Goal: Task Accomplishment & Management: Manage account settings

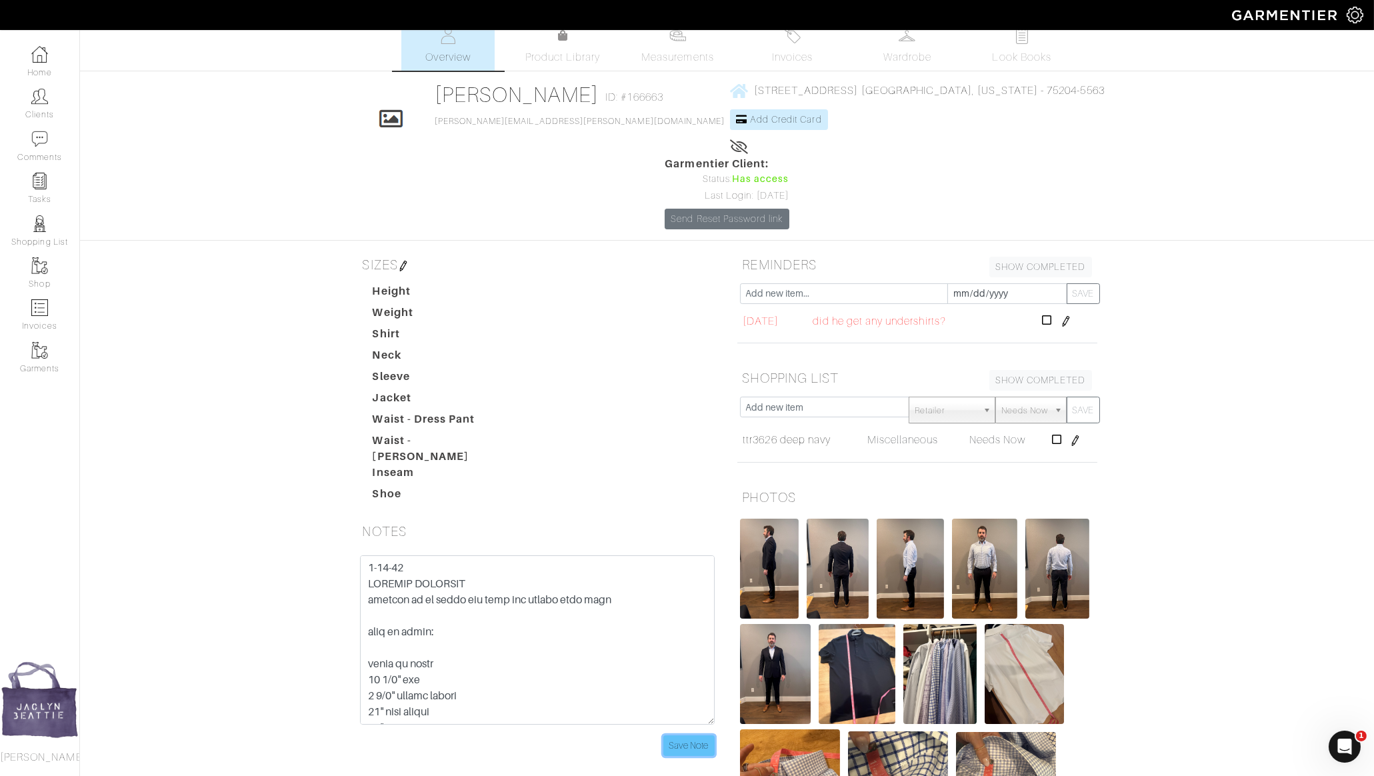
click at [680, 735] on input "Save Note" at bounding box center [688, 745] width 51 height 21
click at [703, 735] on input "Save Note" at bounding box center [688, 745] width 51 height 21
click at [32, 125] on link "Comments" at bounding box center [39, 146] width 79 height 42
click at [31, 109] on link "Clients" at bounding box center [39, 104] width 79 height 42
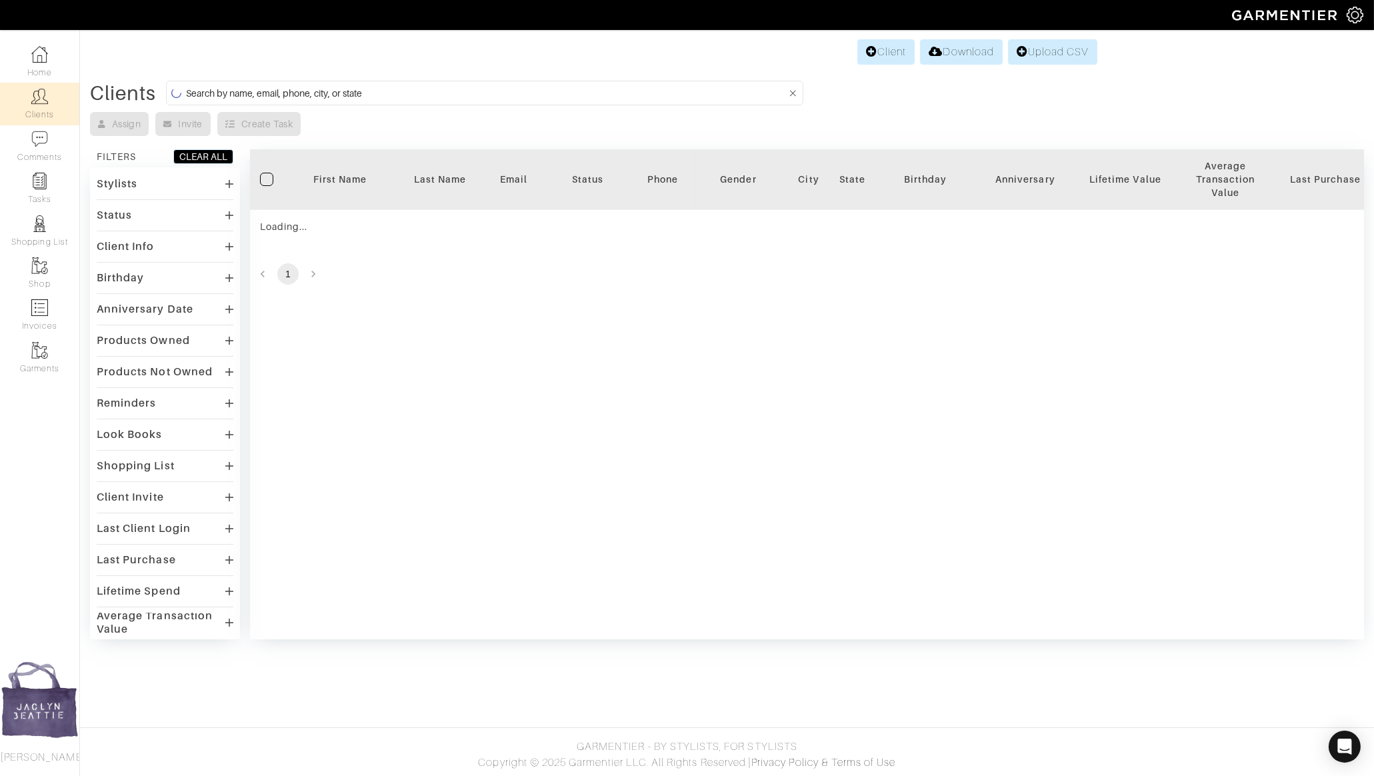
click at [326, 87] on input at bounding box center [486, 93] width 600 height 17
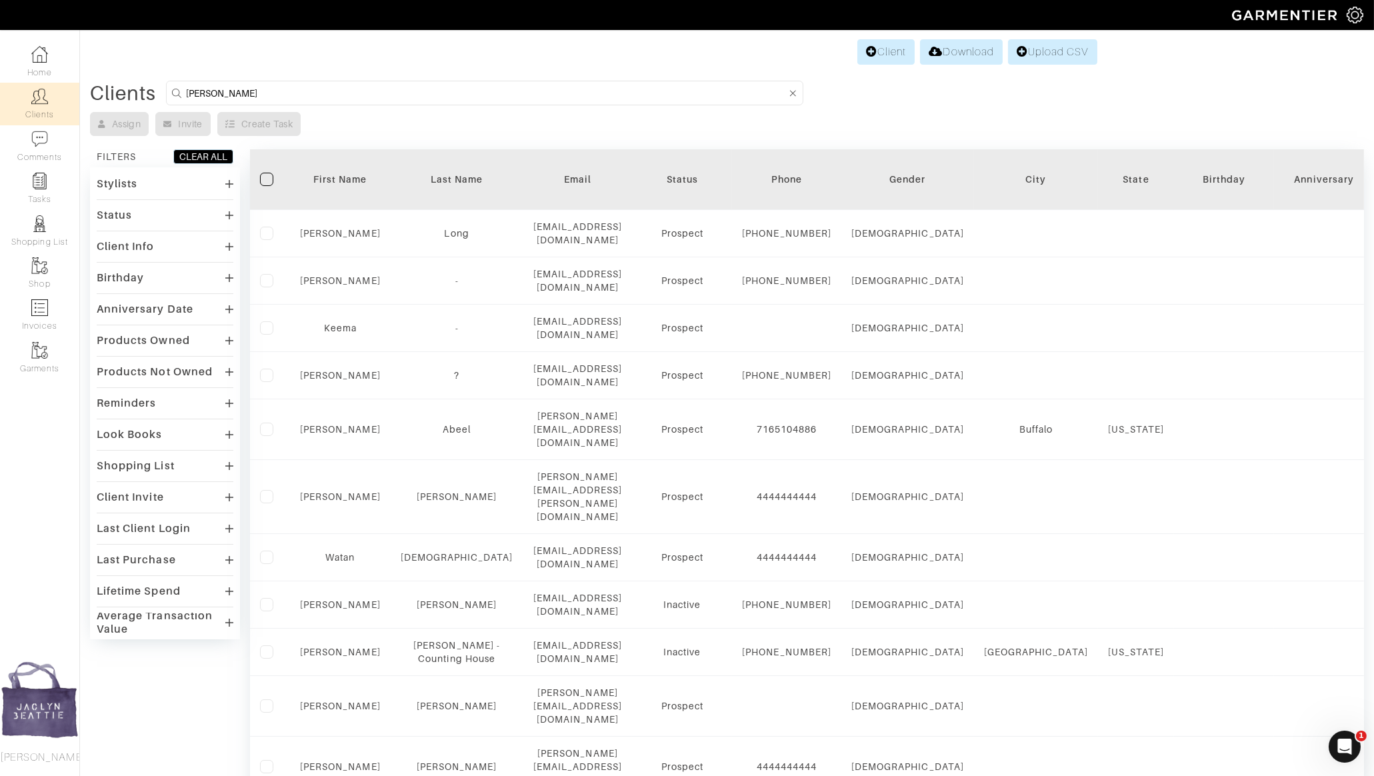
type input "dave pygon"
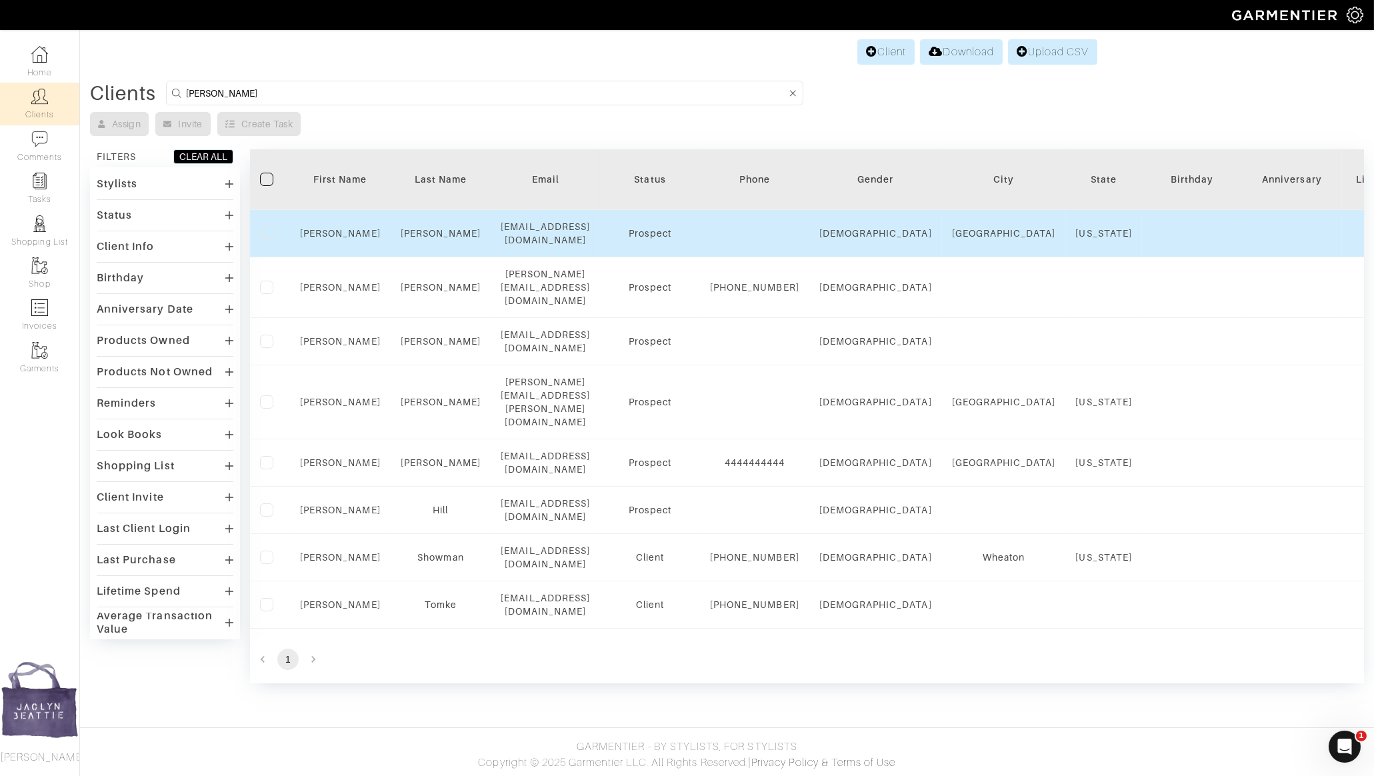
click at [343, 217] on td "Dave" at bounding box center [340, 233] width 101 height 47
click at [343, 219] on td "Dave" at bounding box center [340, 233] width 101 height 47
click at [343, 228] on link "Dave" at bounding box center [340, 233] width 81 height 11
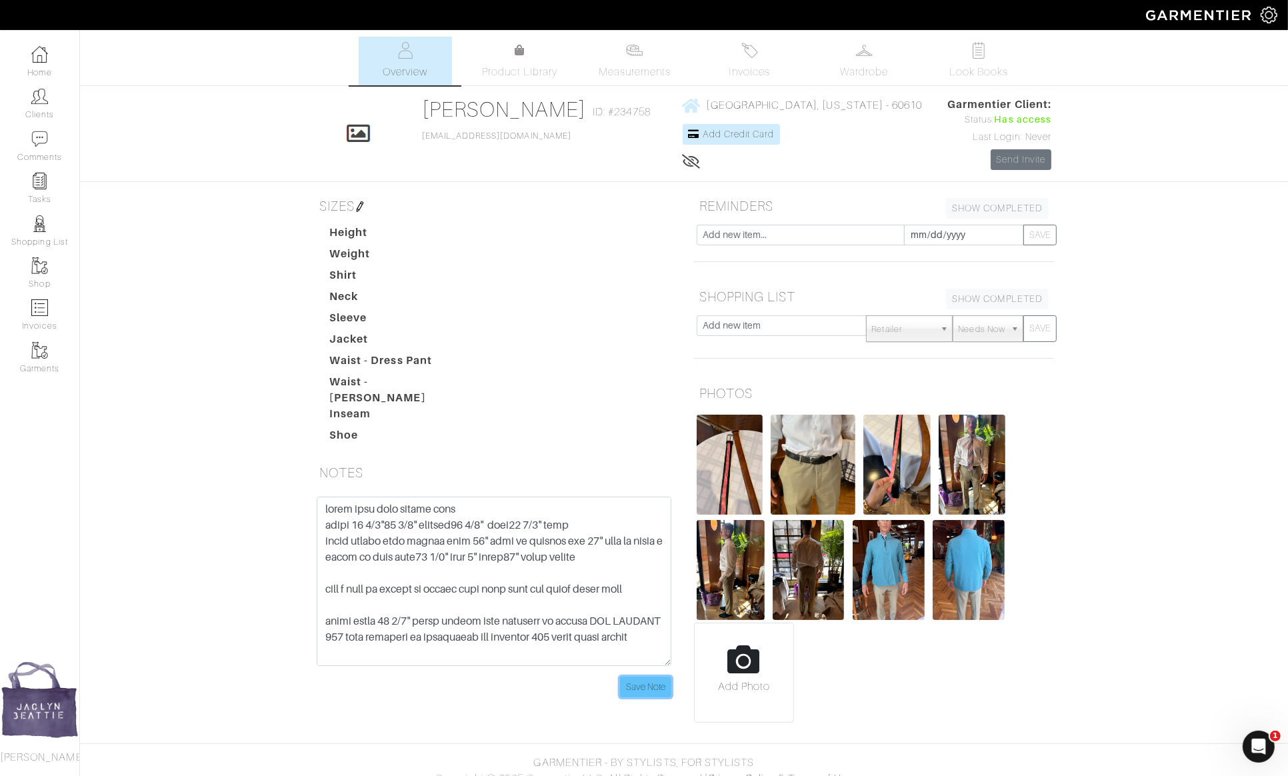
click at [641, 678] on input "Save Note" at bounding box center [645, 687] width 51 height 21
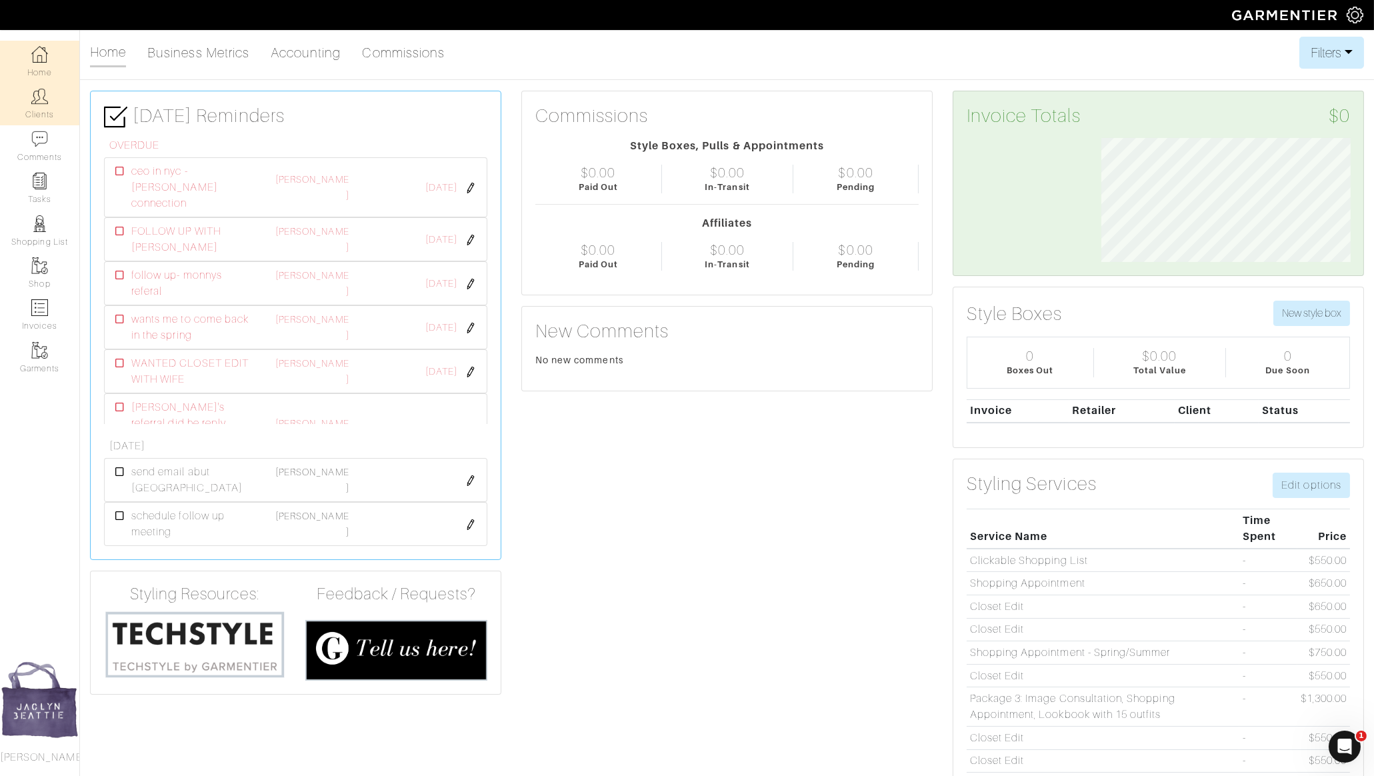
click at [59, 94] on link "Clients" at bounding box center [39, 104] width 79 height 42
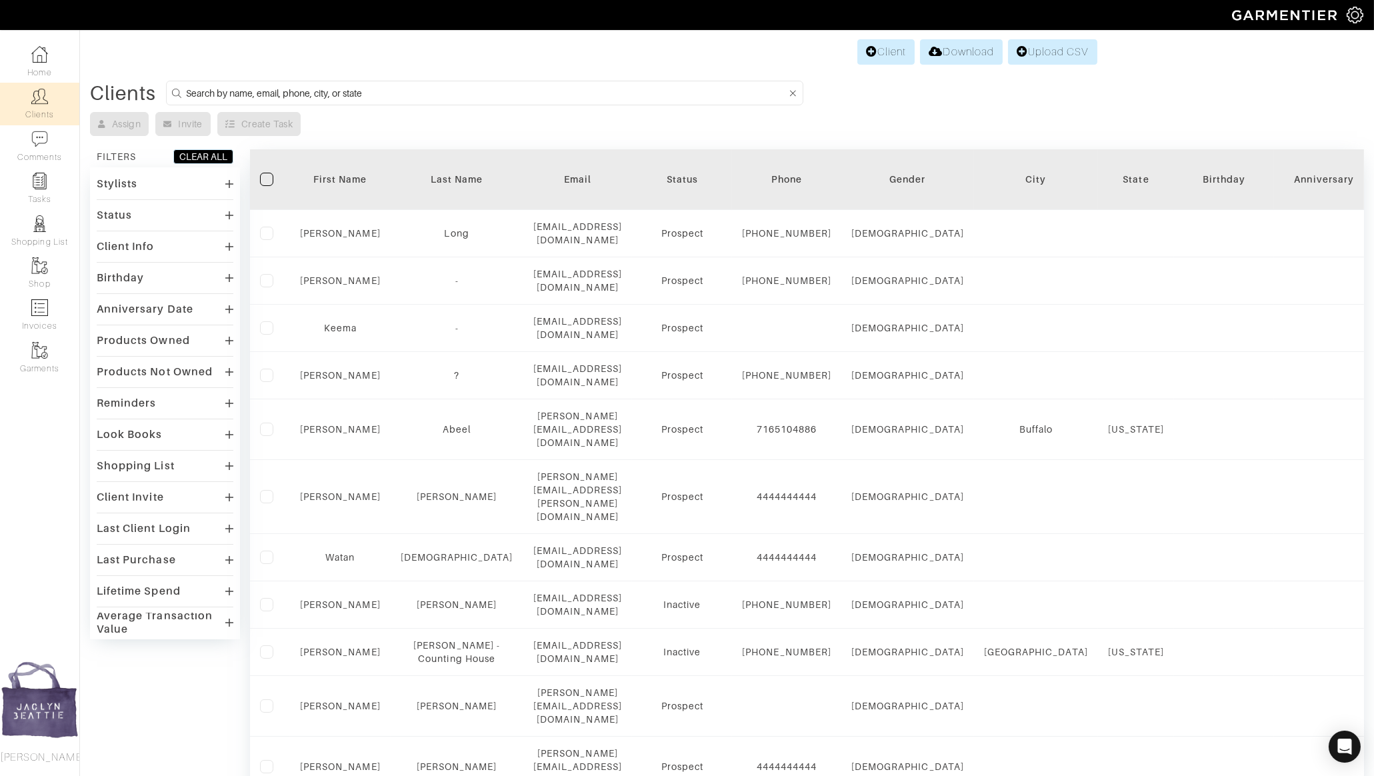
click at [287, 93] on input at bounding box center [486, 93] width 600 height 17
type input "mark campbell"
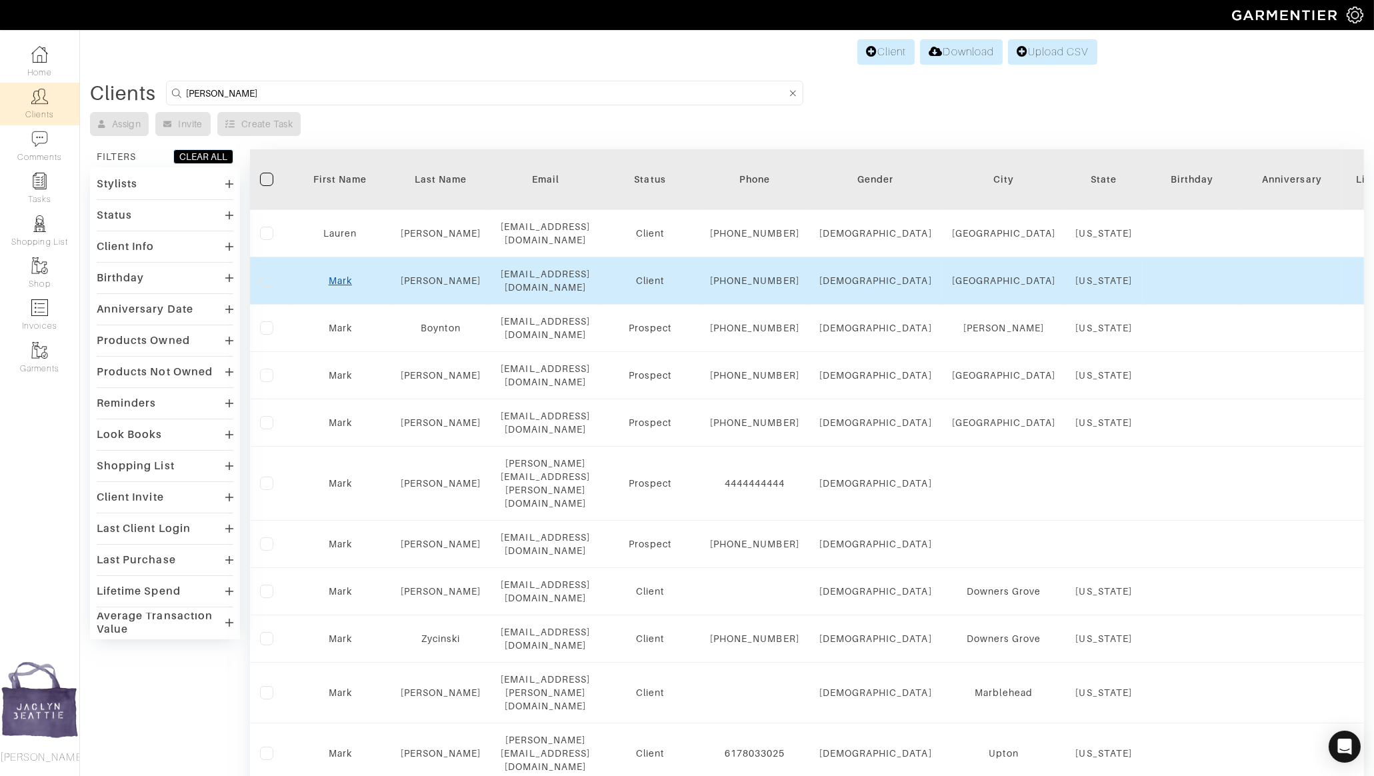
click at [347, 275] on link "Mark" at bounding box center [340, 280] width 23 height 11
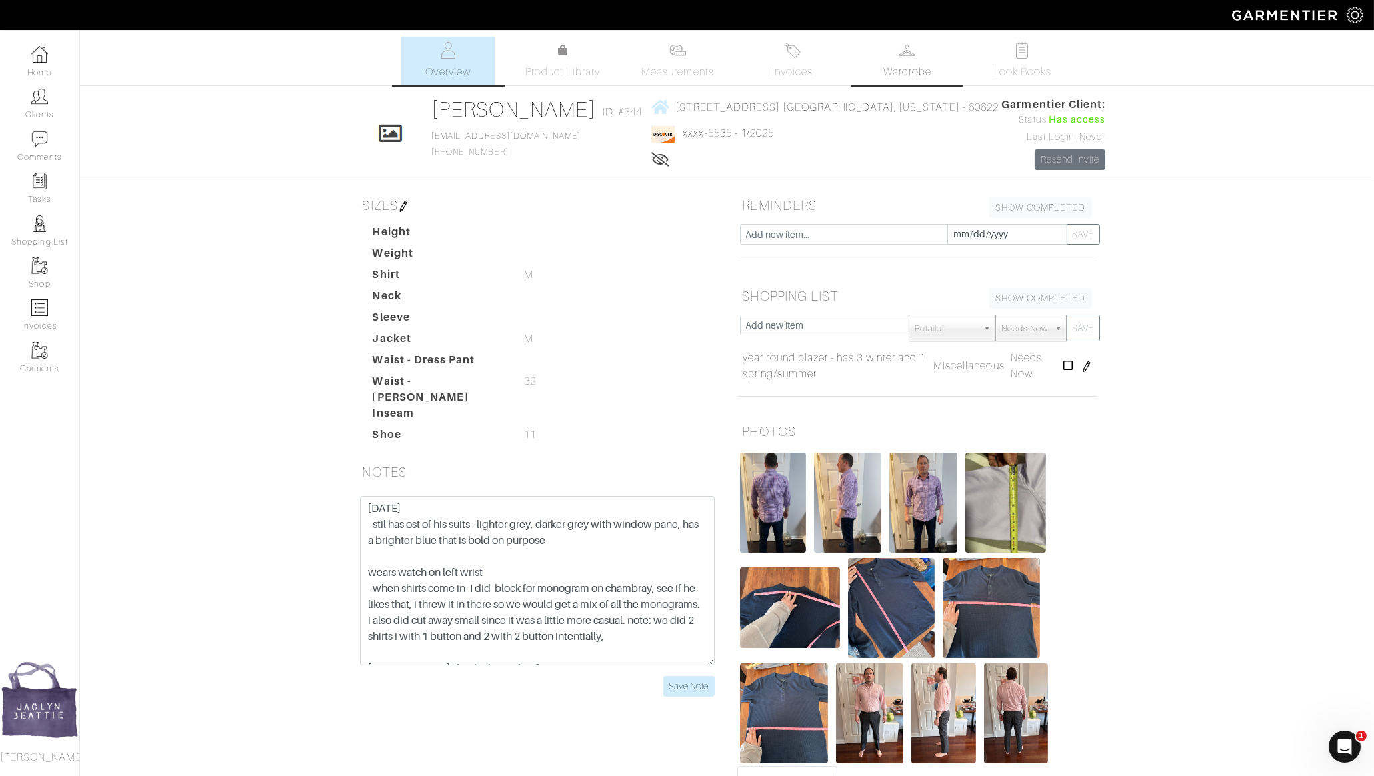
click at [917, 61] on link "Wardrobe" at bounding box center [907, 61] width 93 height 49
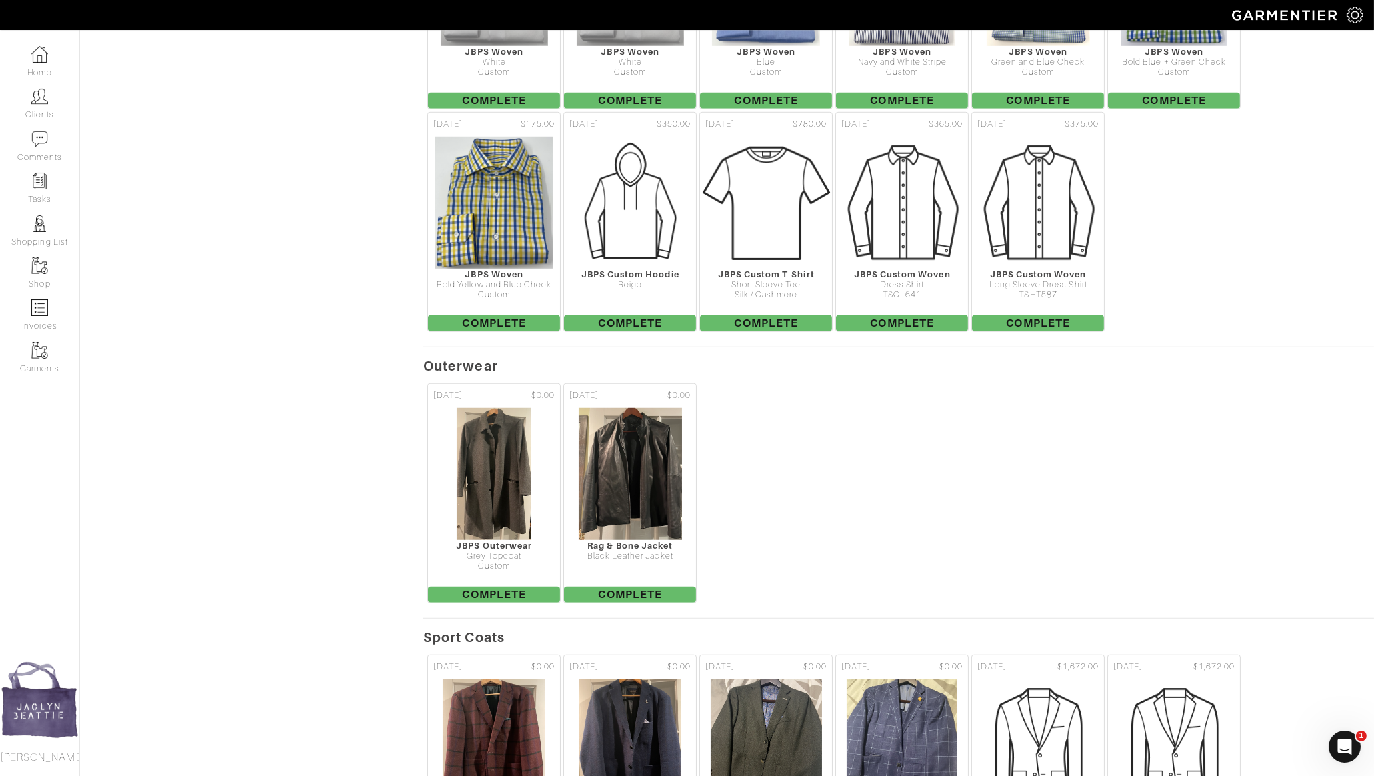
scroll to position [2444, 0]
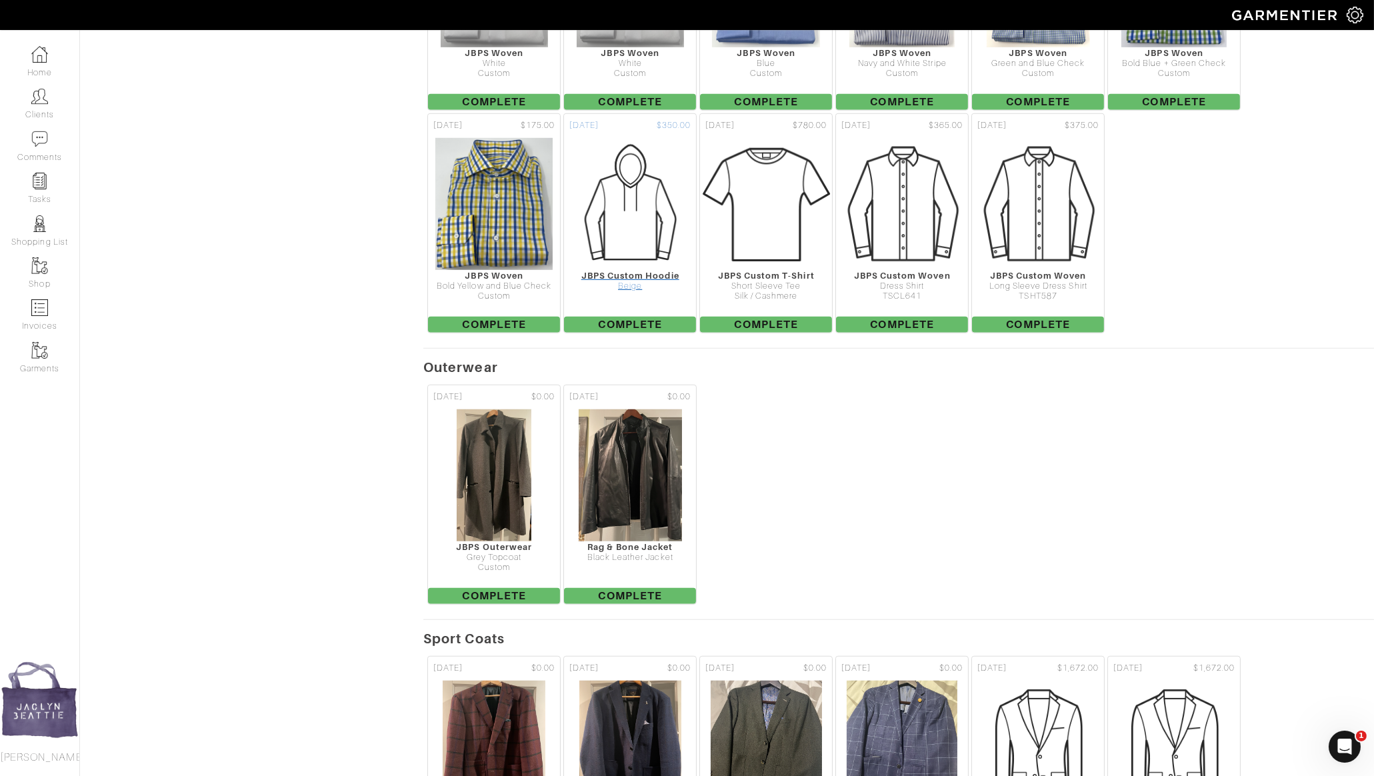
click at [647, 216] on img at bounding box center [629, 203] width 133 height 133
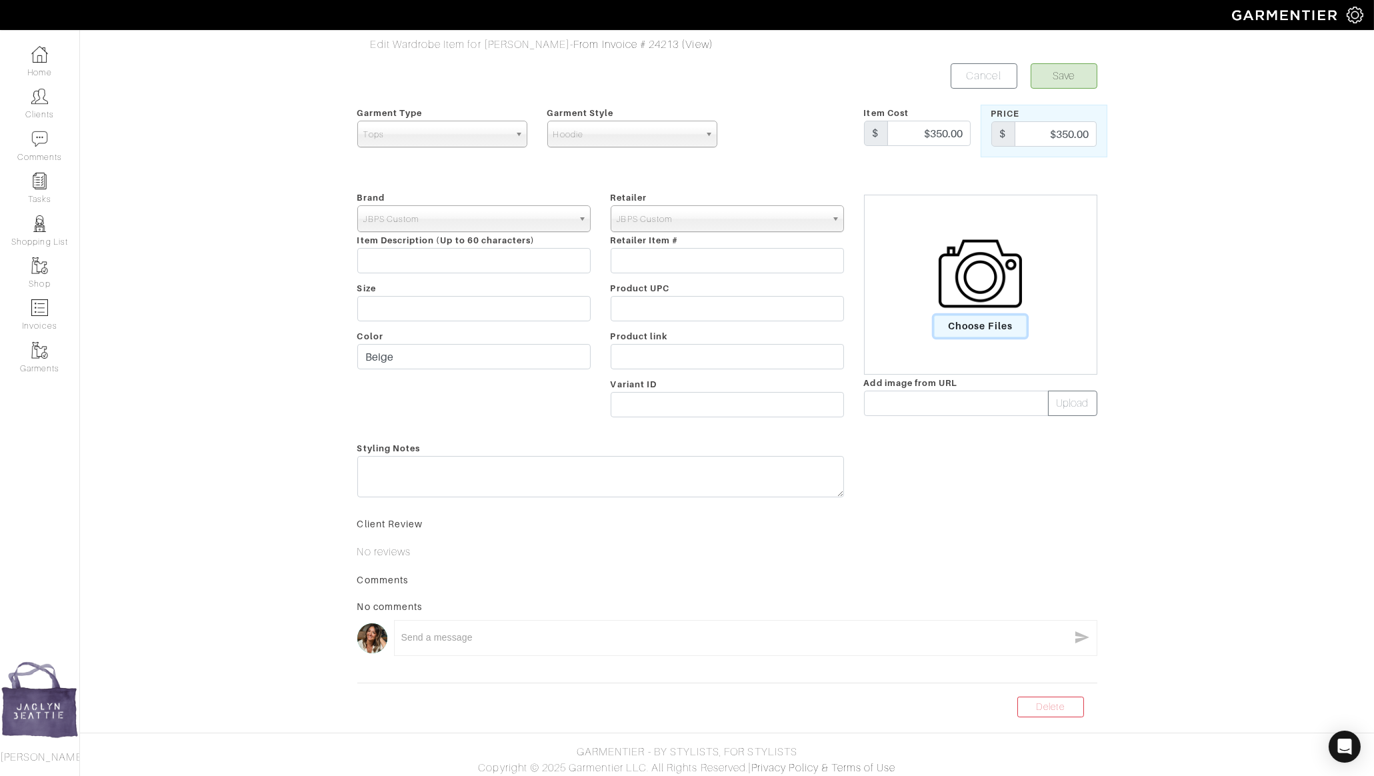
click at [977, 325] on span "Choose Files" at bounding box center [980, 326] width 93 height 22
click at [0, 0] on input "Choose Files" at bounding box center [0, 0] width 0 height 0
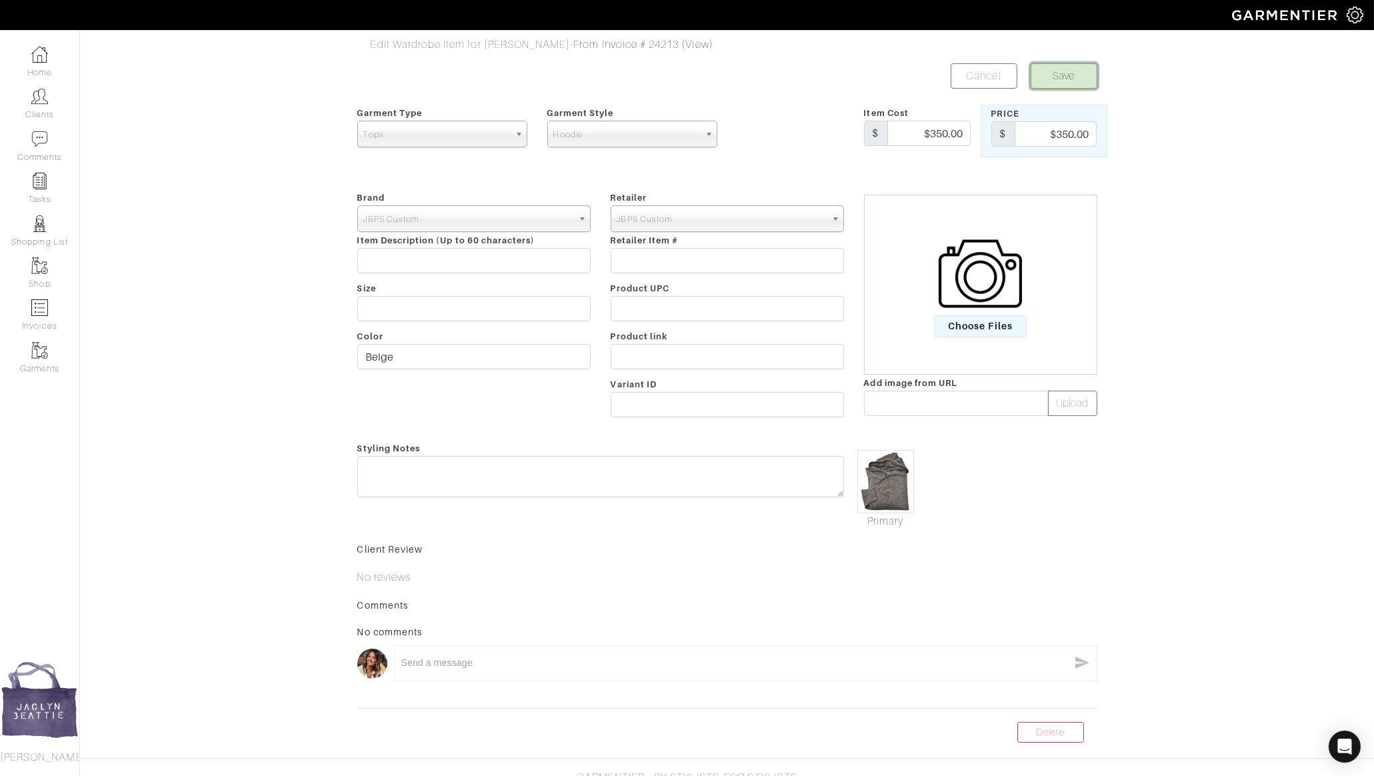
click at [1061, 73] on button "Save" at bounding box center [1064, 75] width 67 height 25
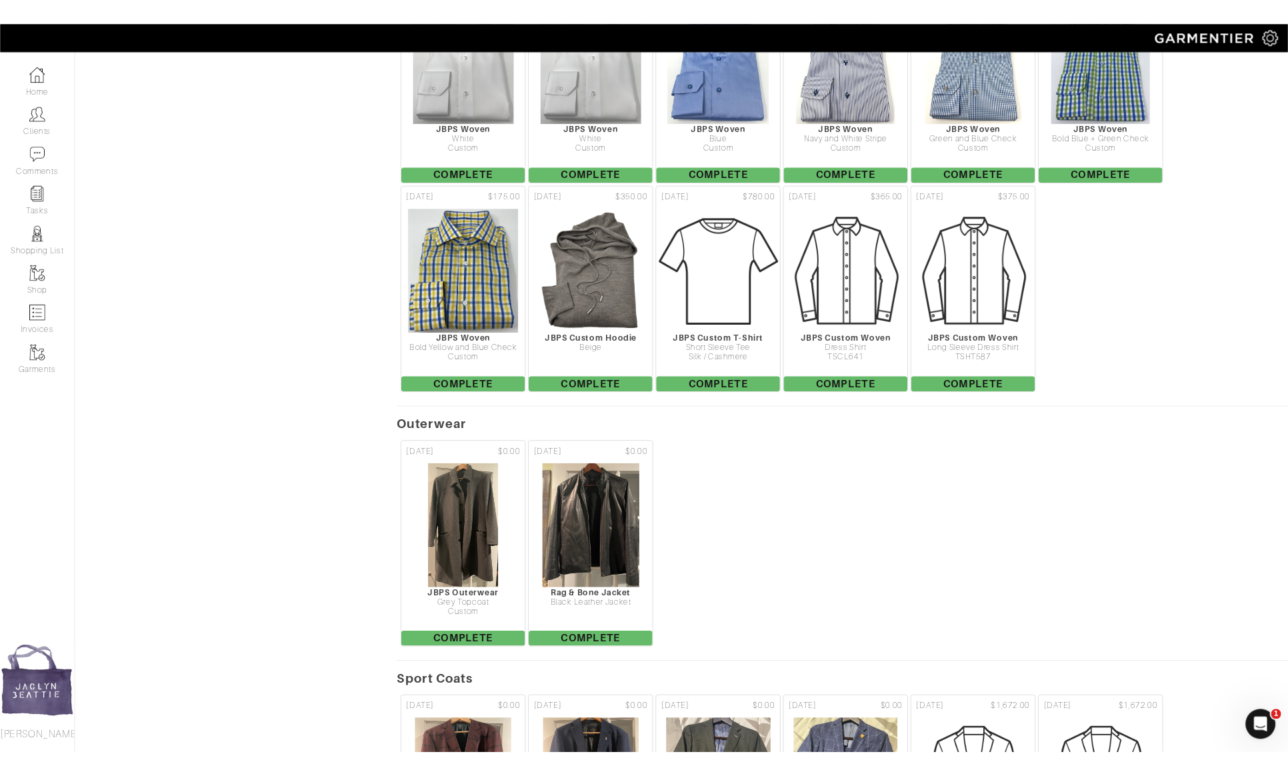
scroll to position [2397, 0]
